Goal: Task Accomplishment & Management: Manage account settings

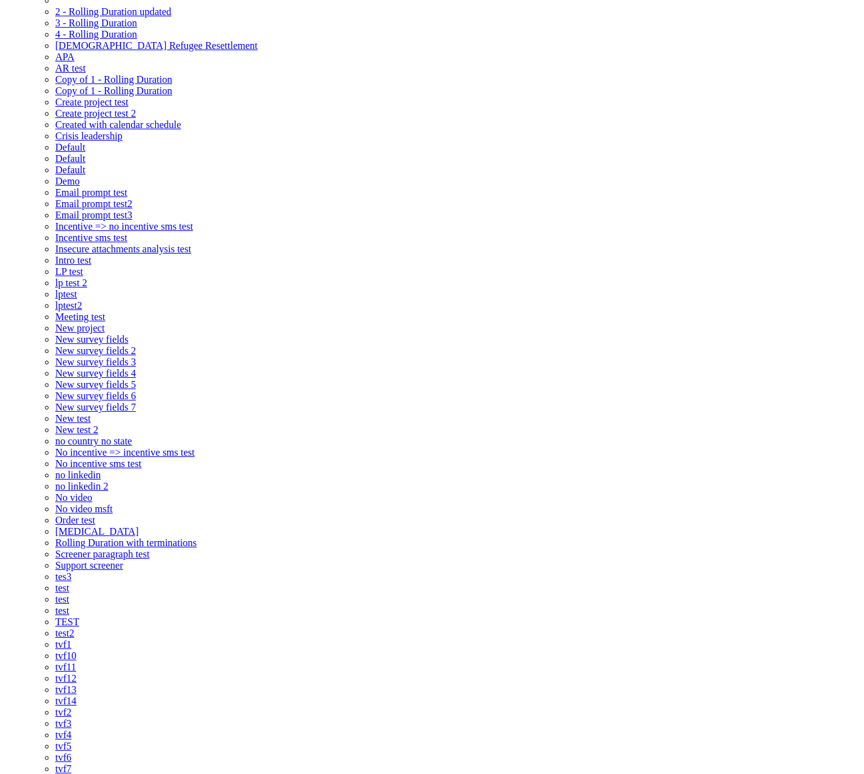
drag, startPoint x: 365, startPoint y: 362, endPoint x: 241, endPoint y: 353, distance: 124.7
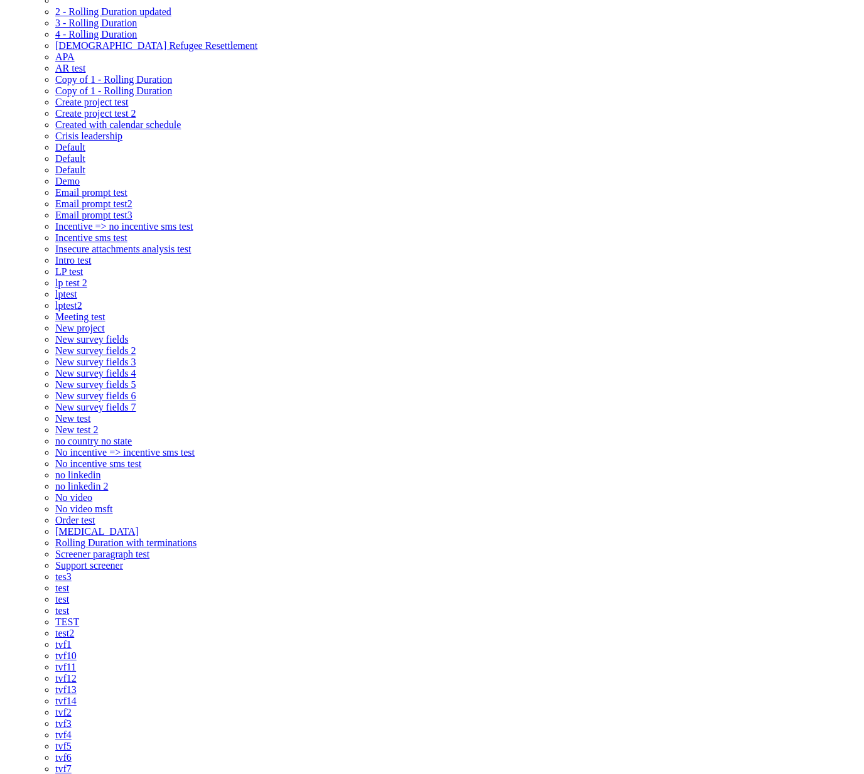
scroll to position [22, 0]
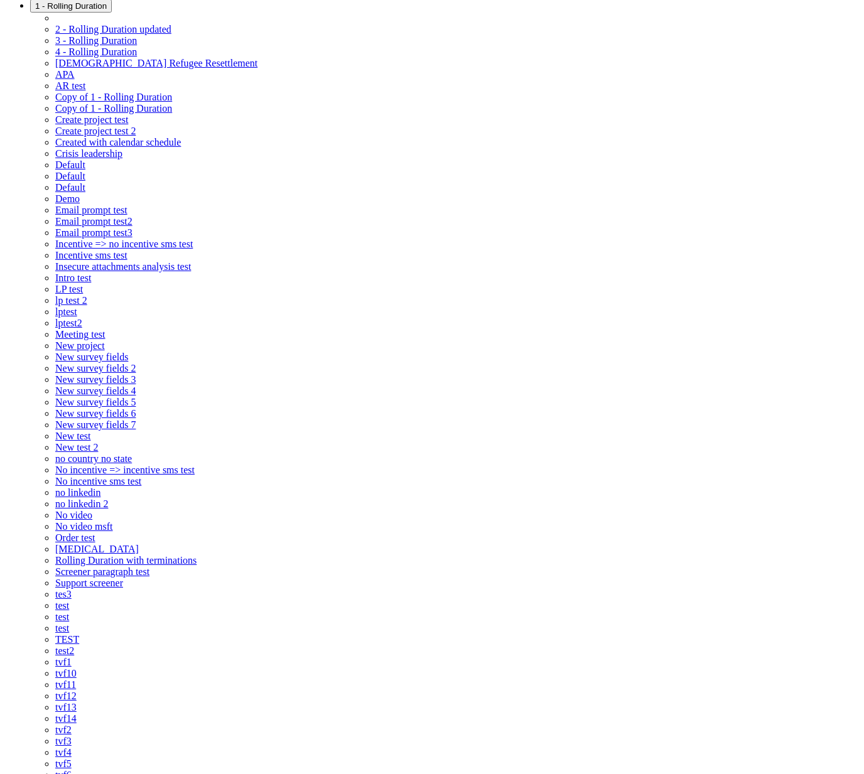
type textarea "Hi [Participant First Name], test test This is a reminder that your chat with […"
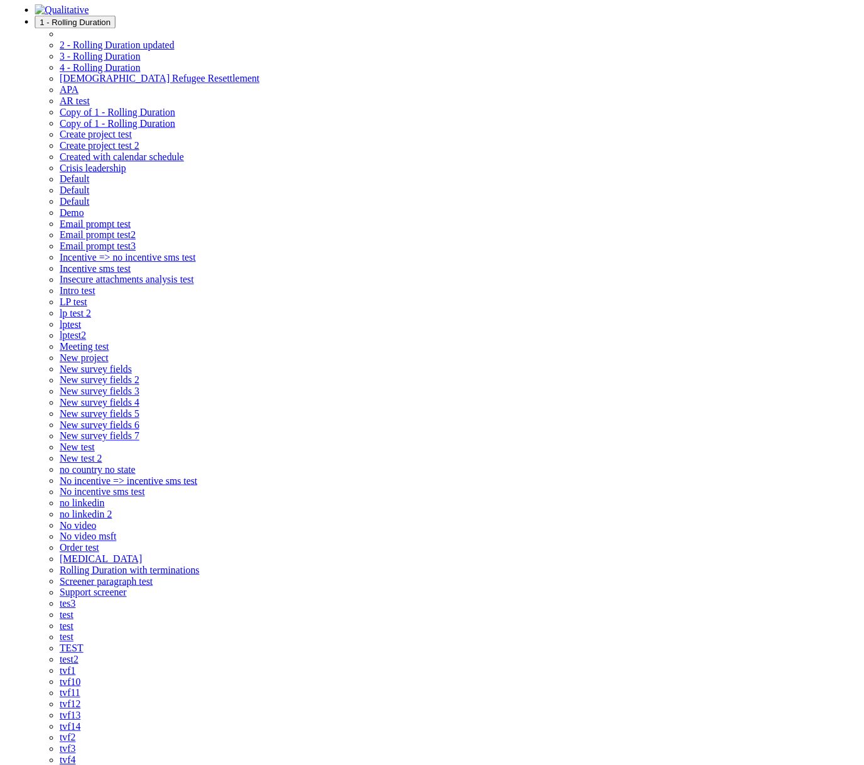
scroll to position [0, 0]
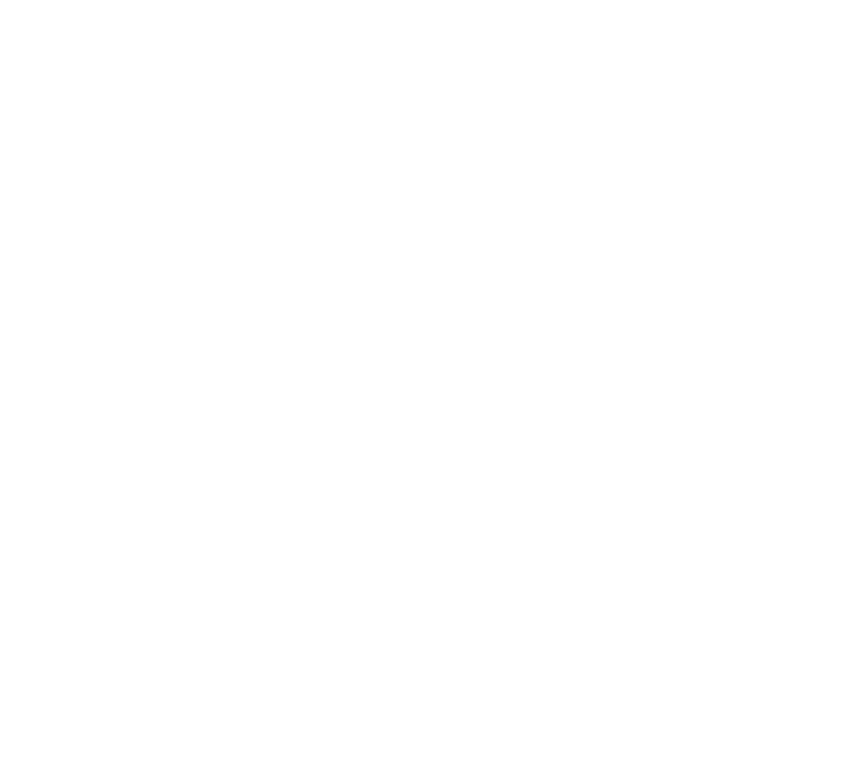
scroll to position [0, 5536]
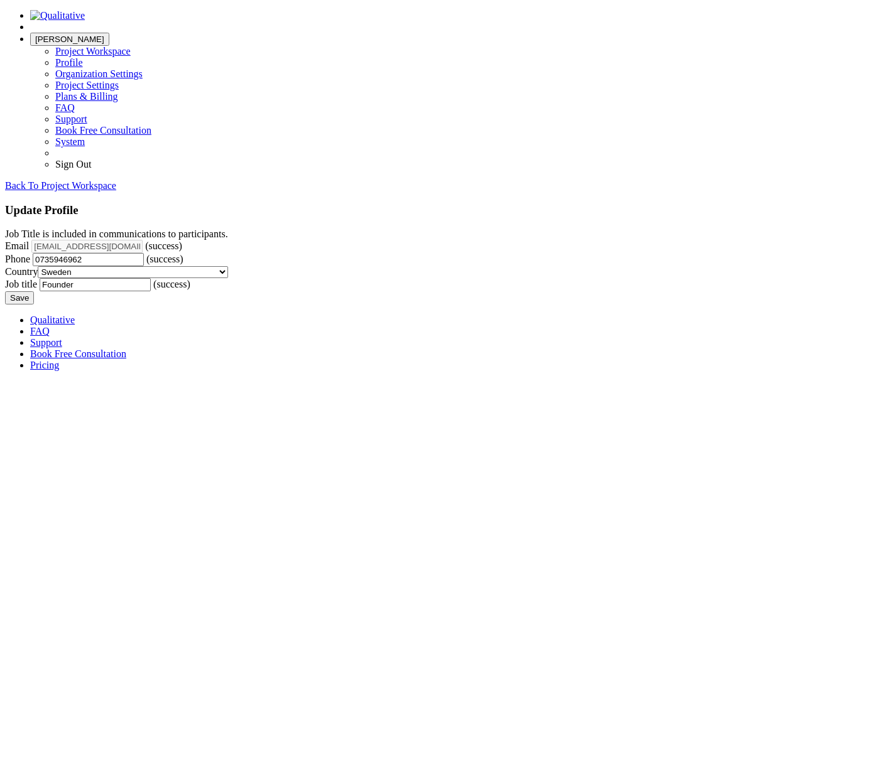
drag, startPoint x: 342, startPoint y: 273, endPoint x: -18, endPoint y: 286, distance: 359.5
click at [0, 286] on html "Layson Project Workspace Profile Organization Settings Sign Out Email" at bounding box center [437, 190] width 874 height 381
click at [144, 266] on input "0735946962" at bounding box center [88, 259] width 111 height 13
type input "0"
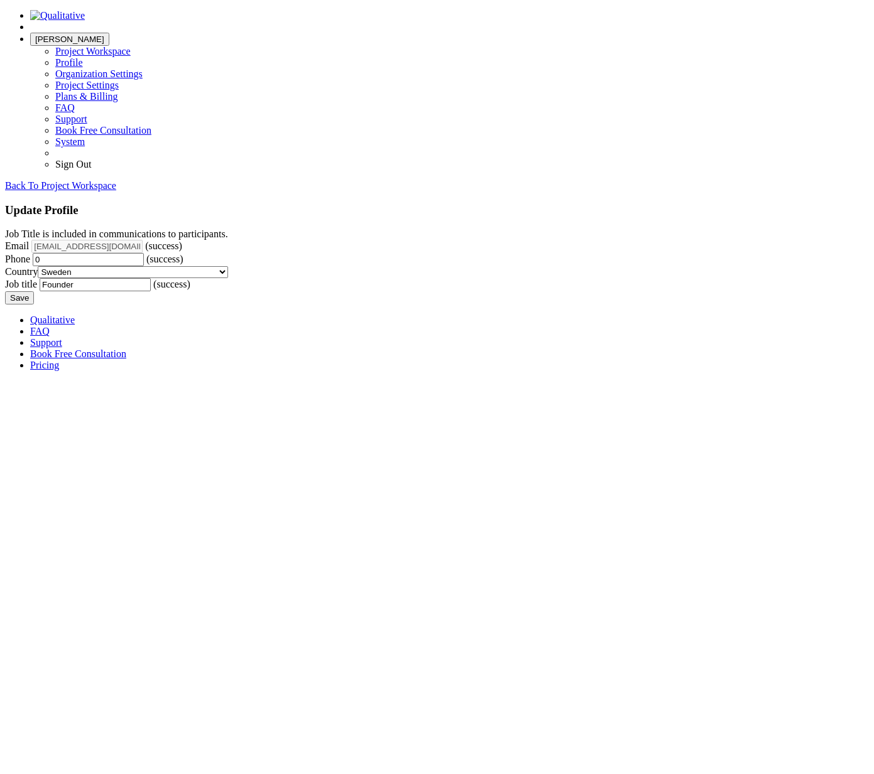
click at [5, 291] on input "Save" at bounding box center [19, 297] width 29 height 13
click at [736, 305] on form "Job Title is included in communications to participants. Email rsamarak@gmail.c…" at bounding box center [437, 267] width 864 height 76
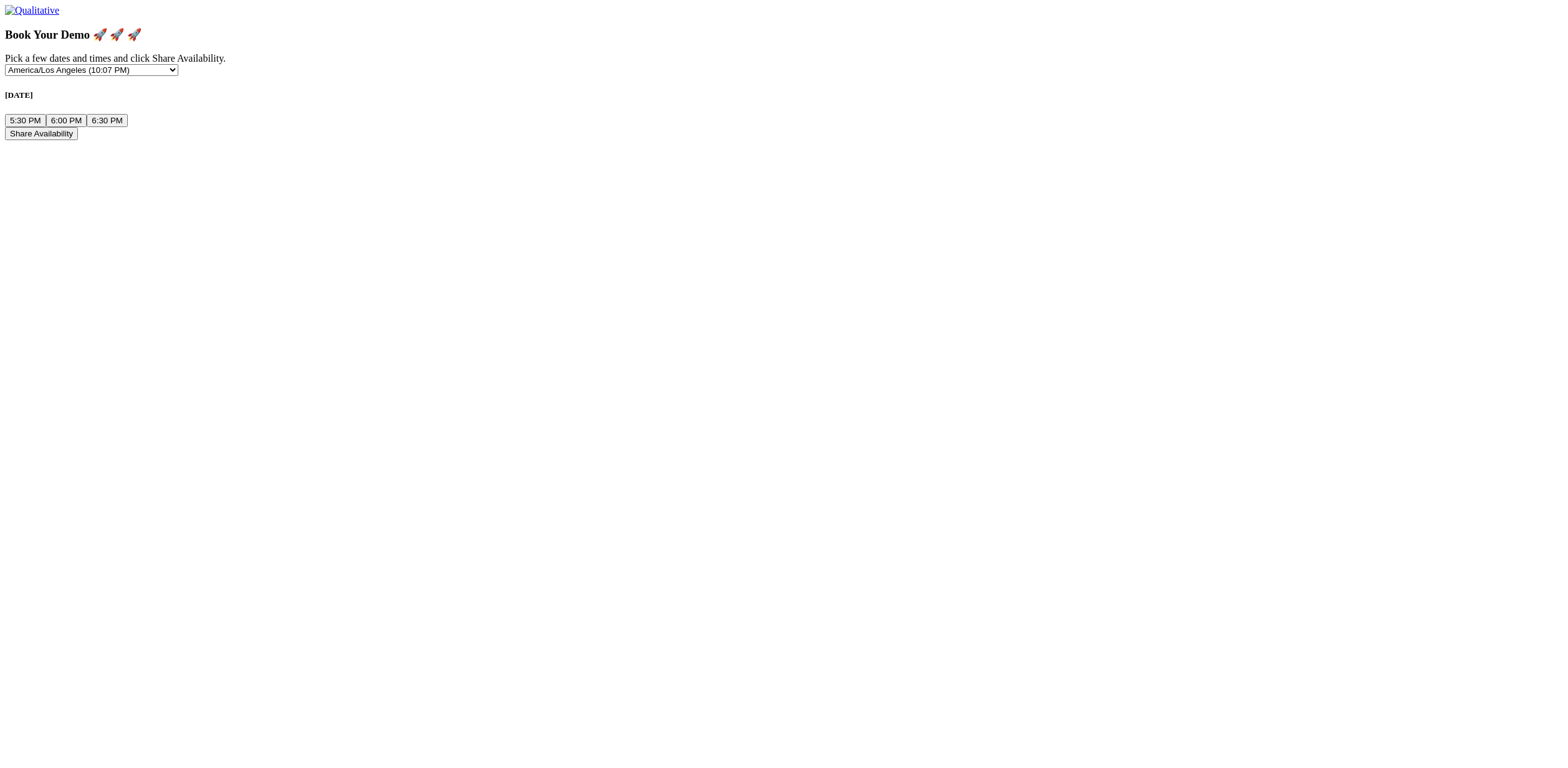
click at [46, 127] on button "5:30 PM" at bounding box center [25, 120] width 41 height 13
click at [87, 127] on button "6:00 PM" at bounding box center [65, 120] width 41 height 13
click at [128, 127] on button "6:30 PM" at bounding box center [106, 120] width 41 height 13
click at [866, 140] on ui-view "Book Your Demo 🚀 🚀 🚀 Pick a few dates and times and click Share Availability. E…" at bounding box center [784, 83] width 1558 height 112
click at [78, 140] on button "Share Availability" at bounding box center [41, 133] width 72 height 13
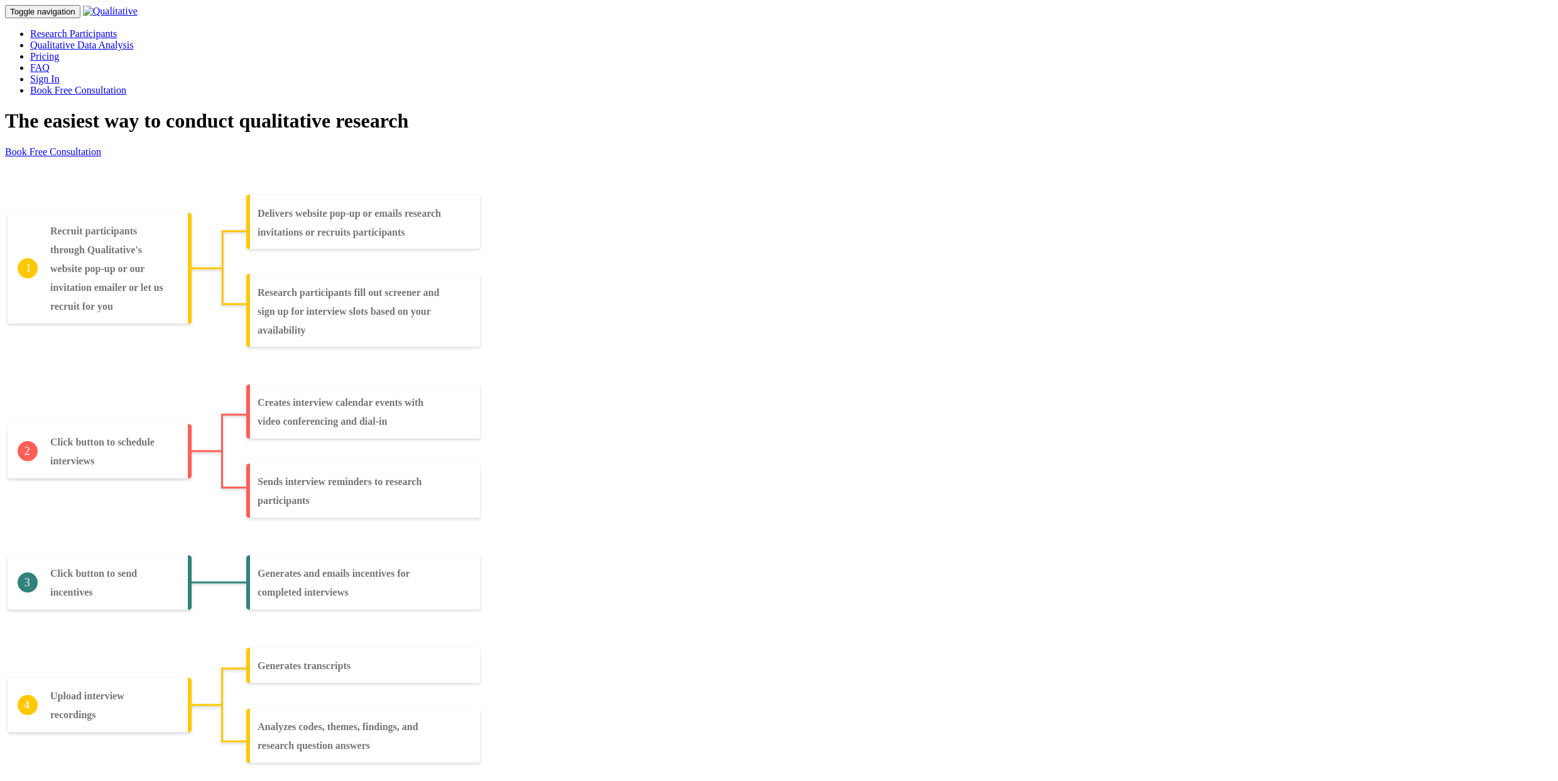
click at [117, 28] on link "Research Participants" at bounding box center [73, 33] width 87 height 11
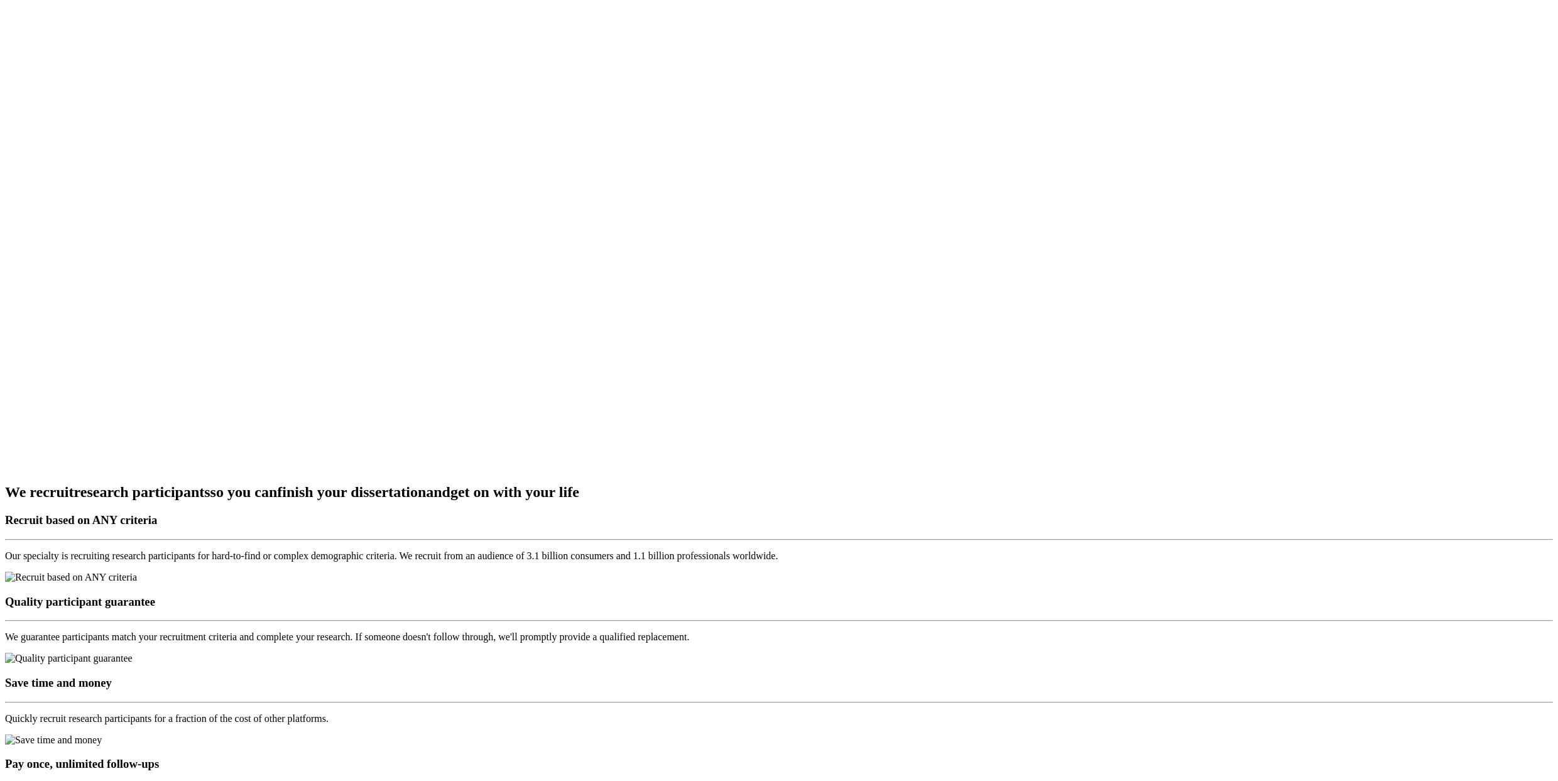
scroll to position [1664, 0]
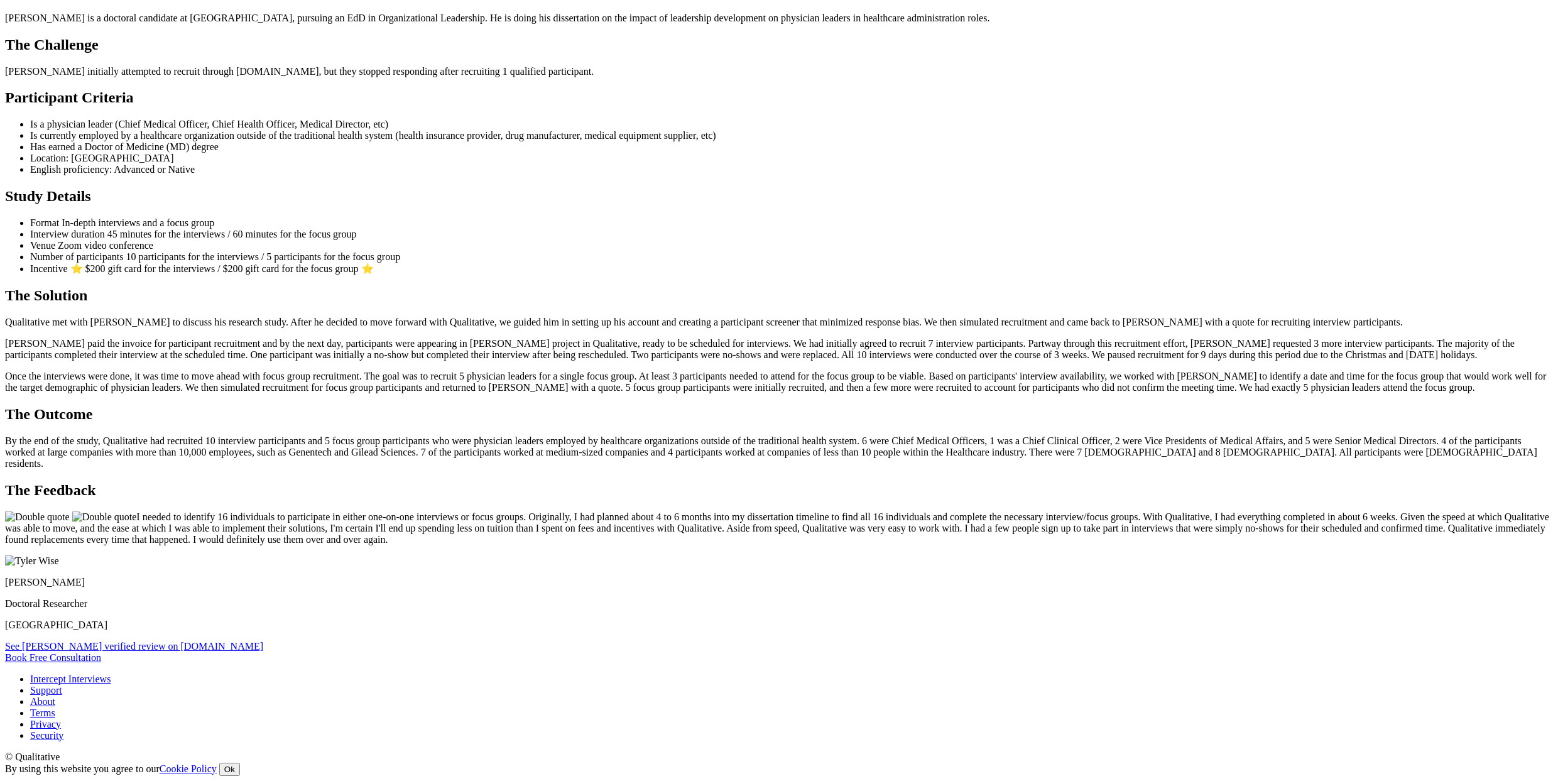
scroll to position [1244, 0]
click at [967, 464] on ui-view "Case Study Growing A Career In Healthcare The Researcher Tyler is a doctoral ca…" at bounding box center [779, 292] width 1548 height 741
